Goal: Find specific page/section: Find specific page/section

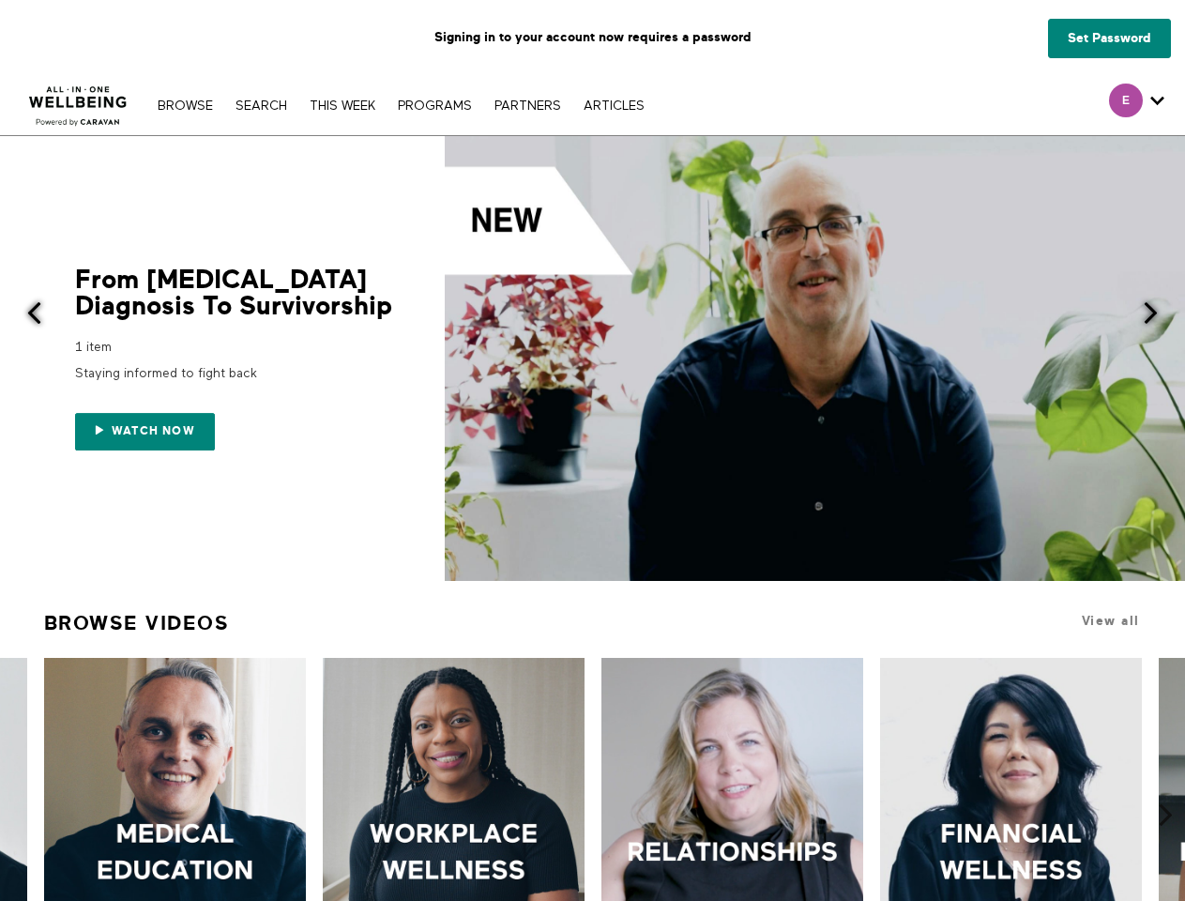
click at [264, 105] on link "Search" at bounding box center [261, 105] width 70 height 13
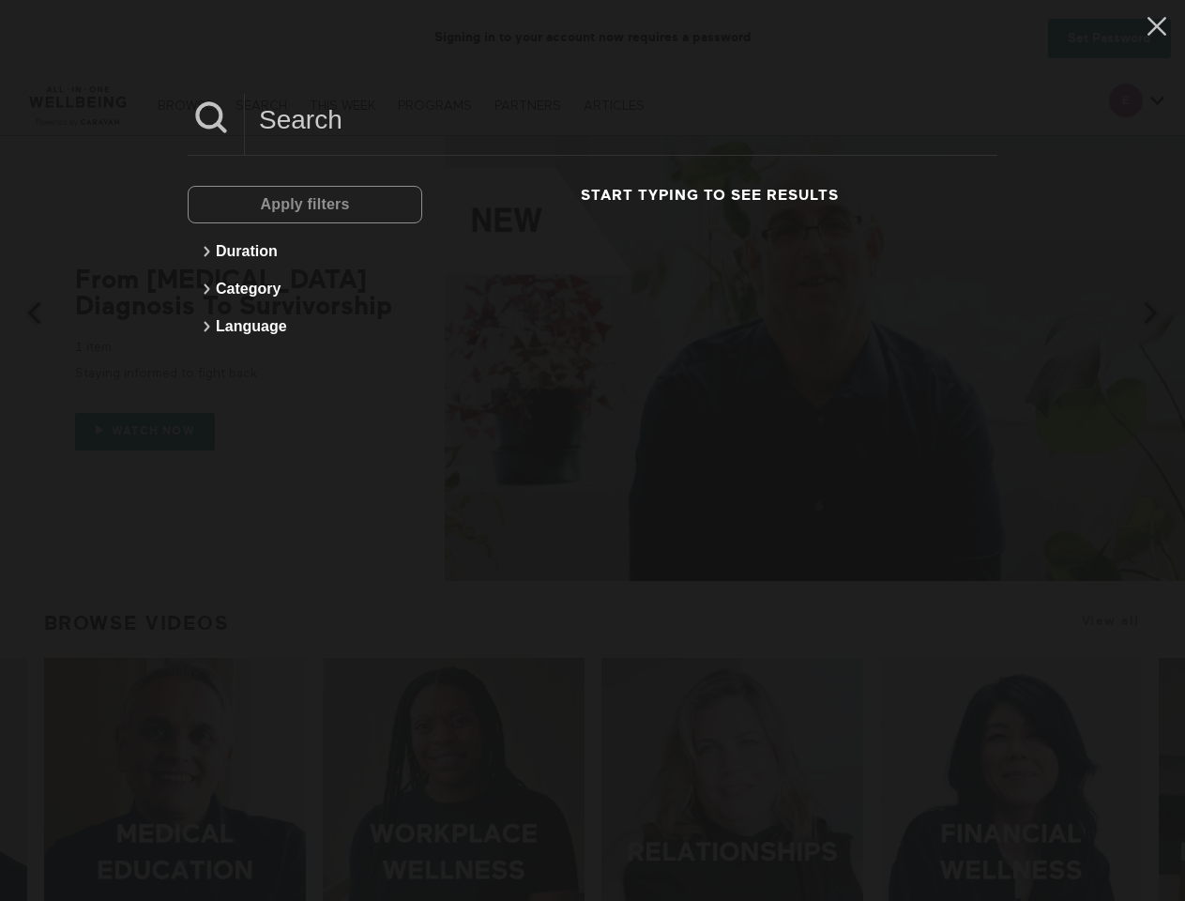
click at [592, 359] on div at bounding box center [815, 358] width 741 height 445
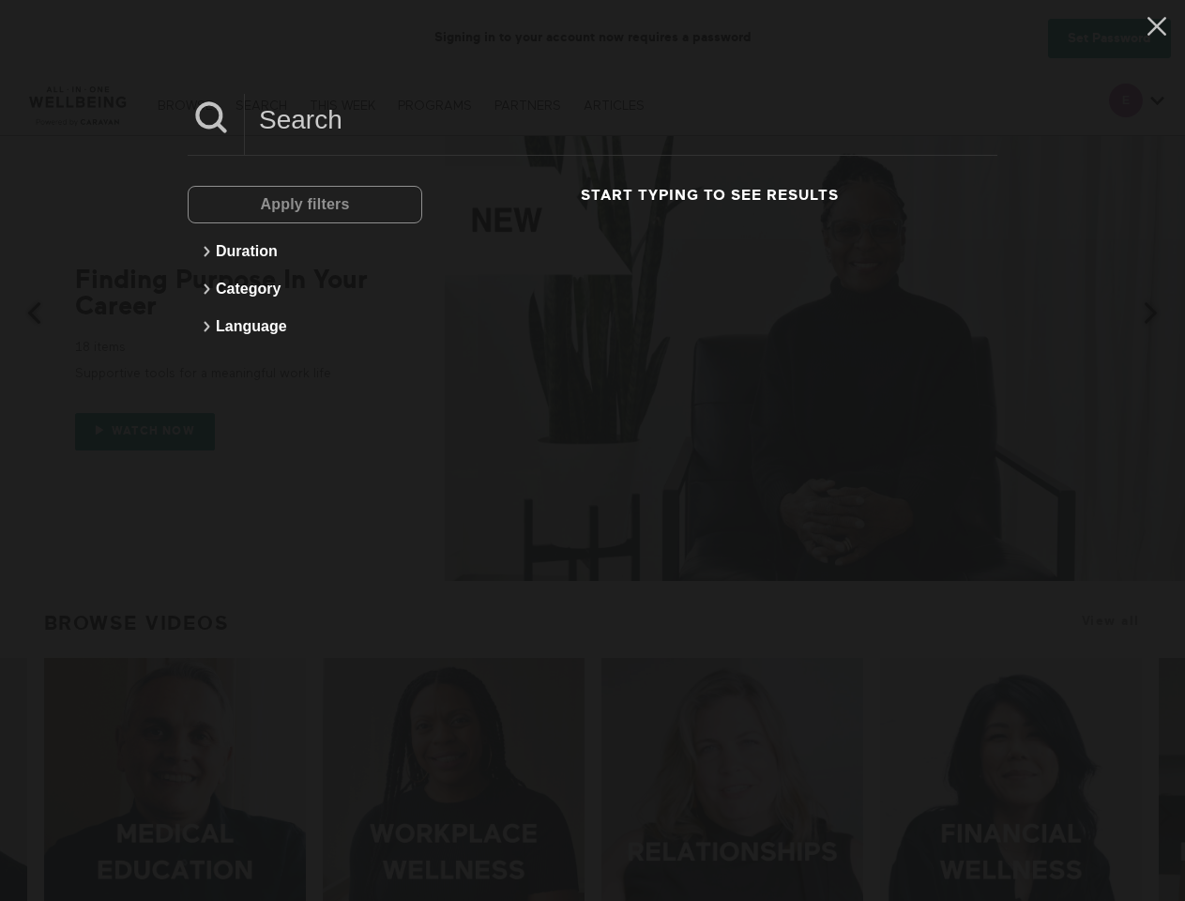
click at [149, 431] on div "Apply filters Duration Category Language Start typing to see results" at bounding box center [592, 450] width 1185 height 901
click at [23, 314] on div "Apply filters Duration Category Language Start typing to see results" at bounding box center [592, 450] width 1185 height 901
click at [1162, 314] on div "Apply filters Duration Category Language Start typing to see results" at bounding box center [592, 450] width 1185 height 901
click at [19, 721] on div "Apply filters Duration Category Language Start typing to see results" at bounding box center [592, 450] width 1185 height 901
click at [1166, 721] on div "Apply filters Duration Category Language Start typing to see results" at bounding box center [592, 450] width 1185 height 901
